Goal: Task Accomplishment & Management: Complete application form

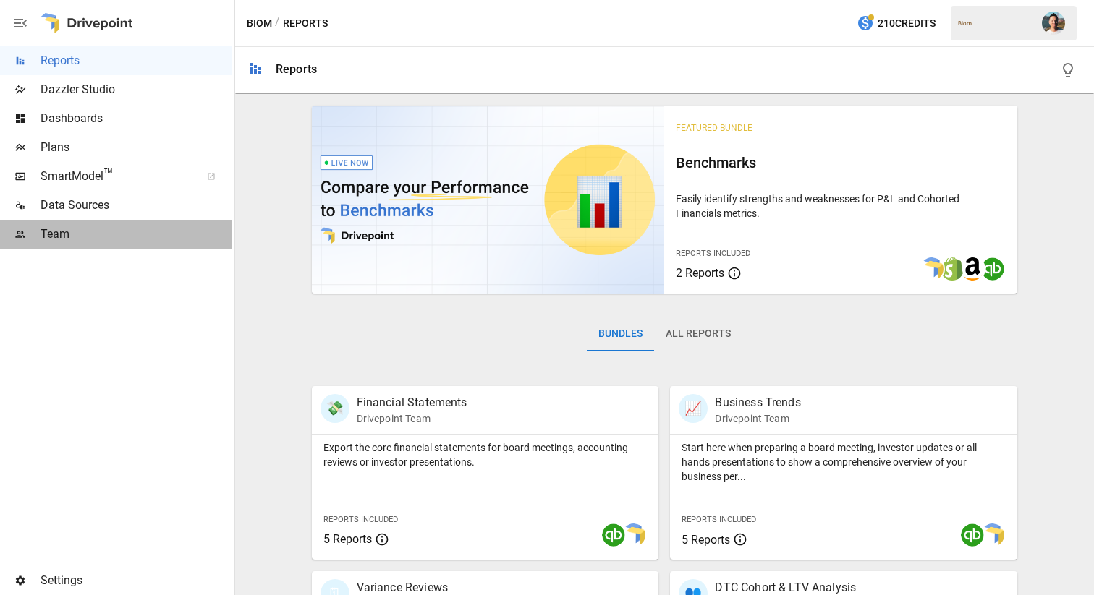
click at [132, 229] on span "Team" at bounding box center [136, 234] width 191 height 17
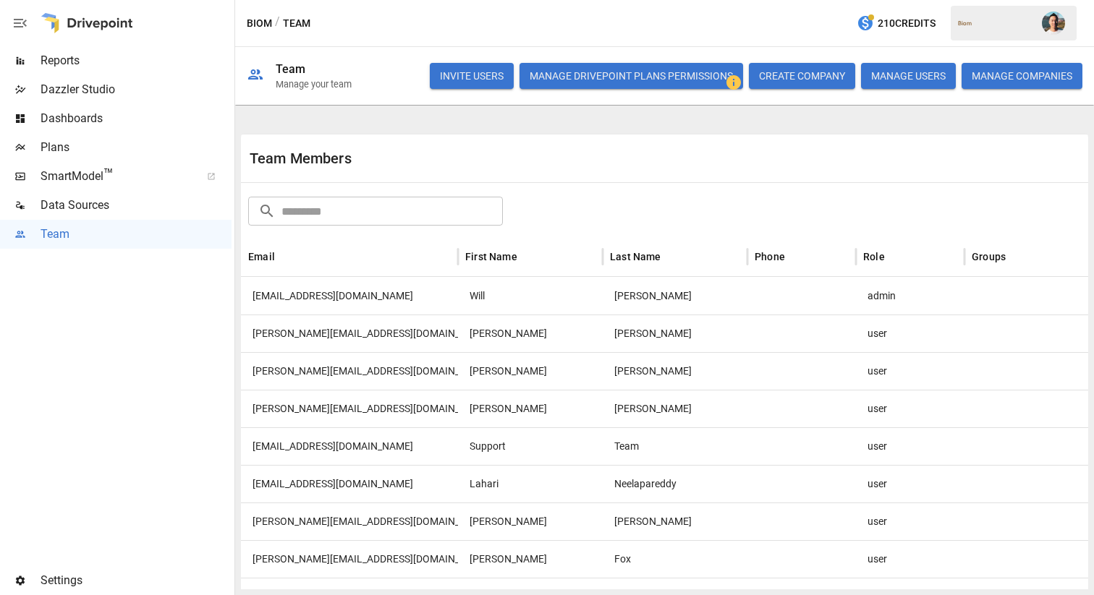
click at [445, 80] on button "INVITE USERS" at bounding box center [472, 76] width 84 height 26
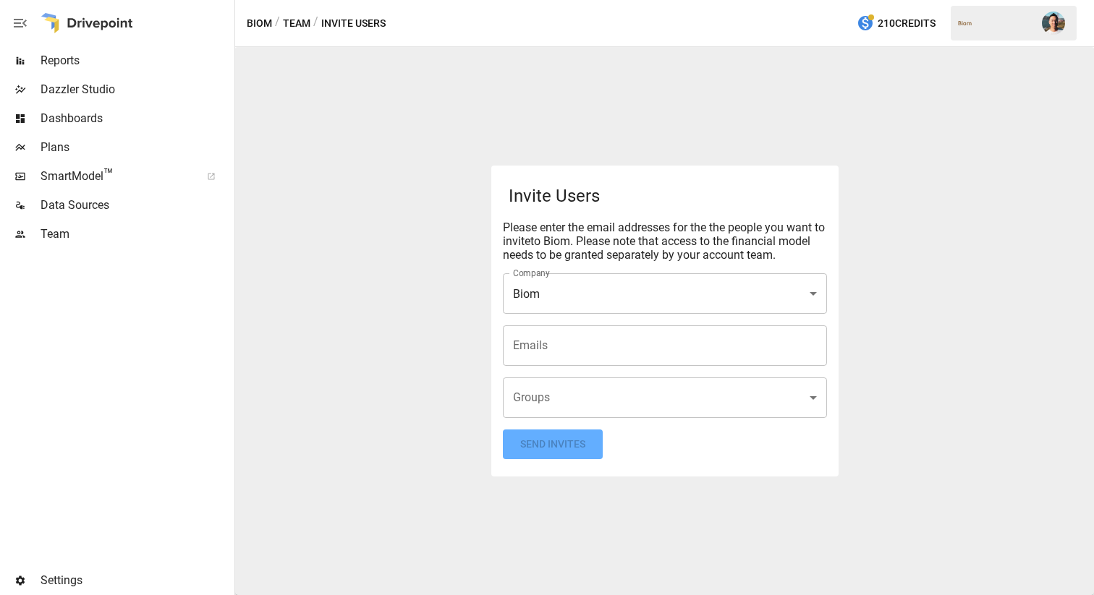
click at [593, 359] on div "Emails" at bounding box center [665, 345] width 324 height 41
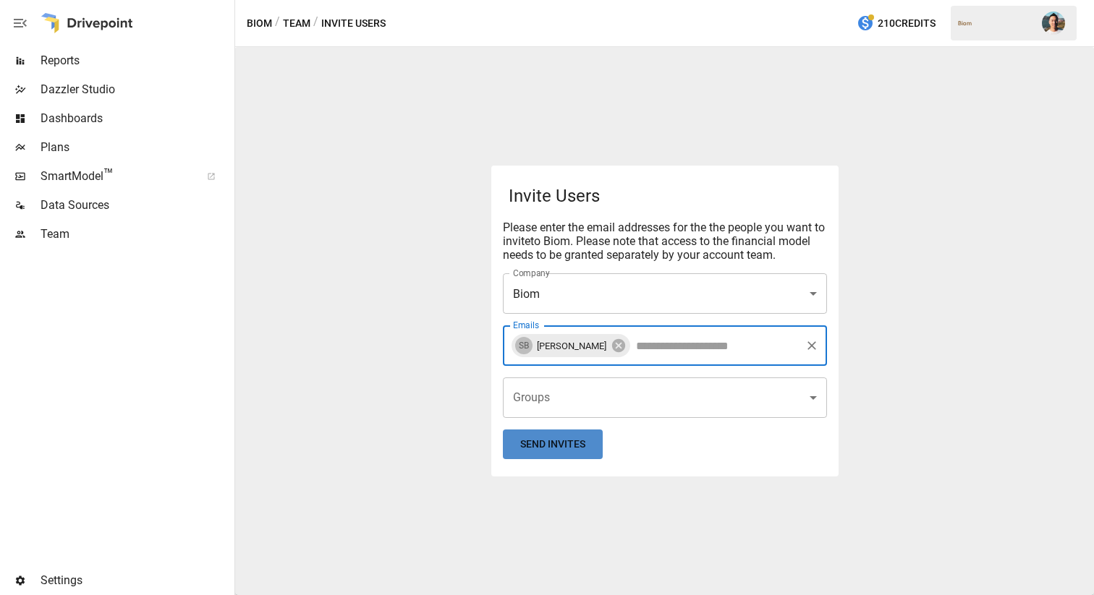
click at [588, 443] on button "Send Invites" at bounding box center [553, 445] width 100 height 30
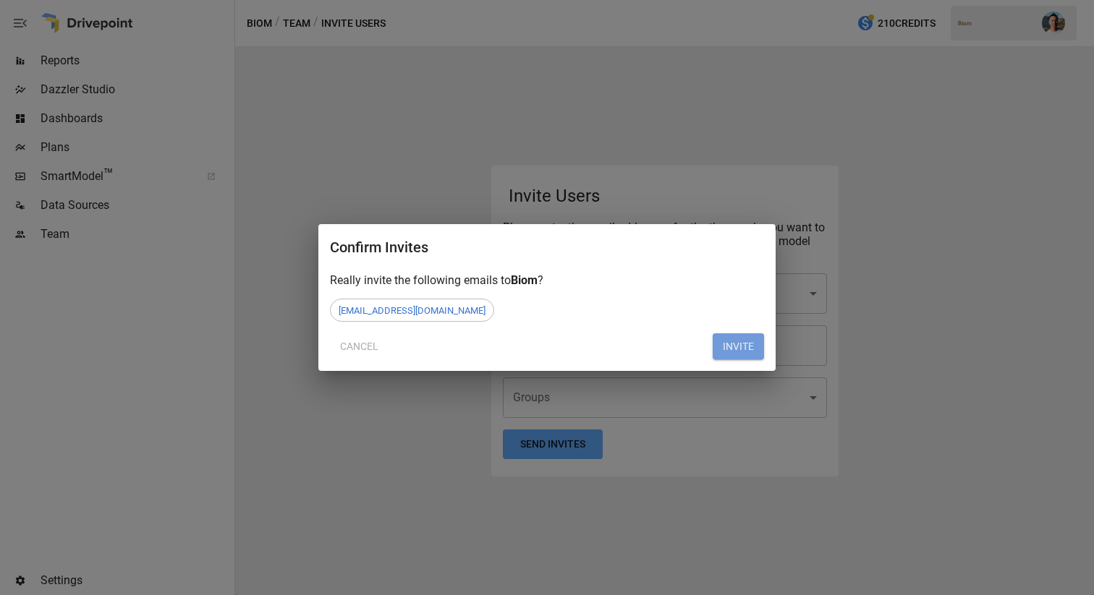
click at [746, 352] on button "INVITE" at bounding box center [737, 346] width 51 height 26
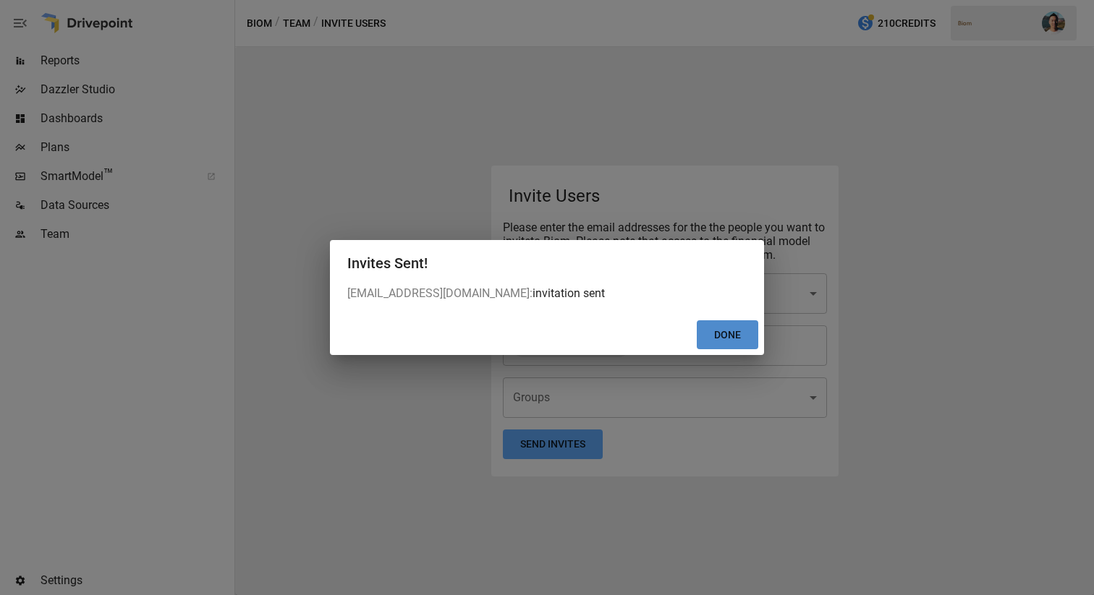
click at [720, 341] on button "Done" at bounding box center [726, 335] width 61 height 30
